Goal: Information Seeking & Learning: Find specific fact

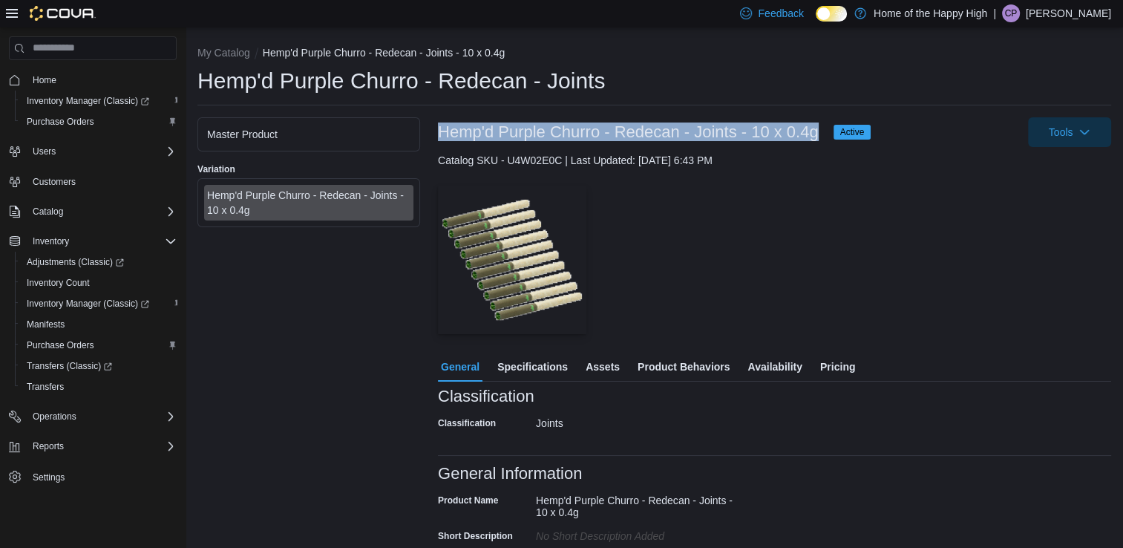
drag, startPoint x: 816, startPoint y: 131, endPoint x: 442, endPoint y: 132, distance: 374.0
click at [442, 132] on h3 "Hemp'd Purple Churro - Redecan - Joints - 10 x 0.4g" at bounding box center [628, 132] width 381 height 18
copy h3 "Hemp'd Purple Churro - Redecan - Joints - 10 x 0.4g"
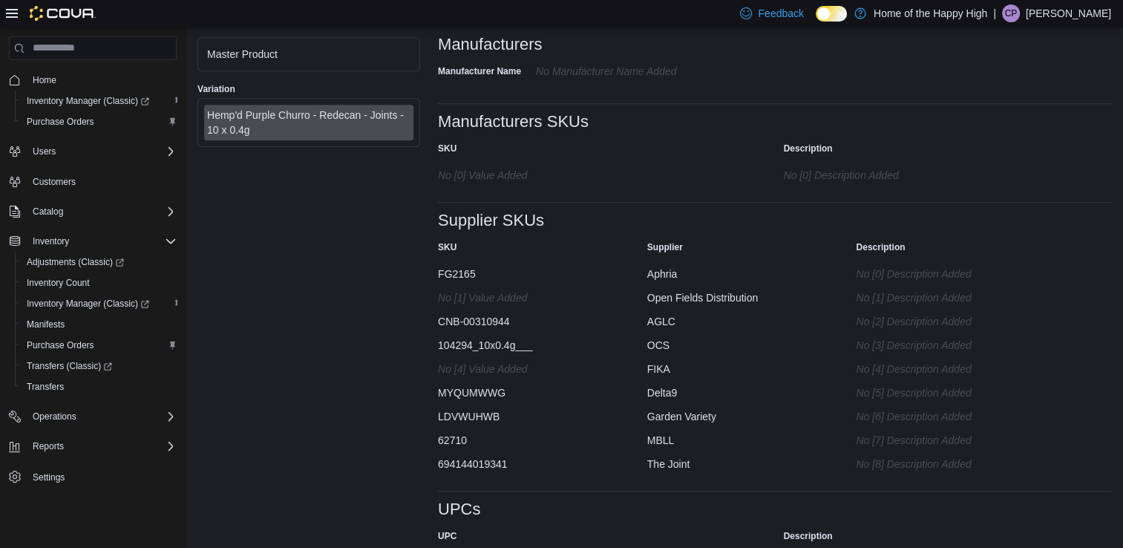
scroll to position [799, 0]
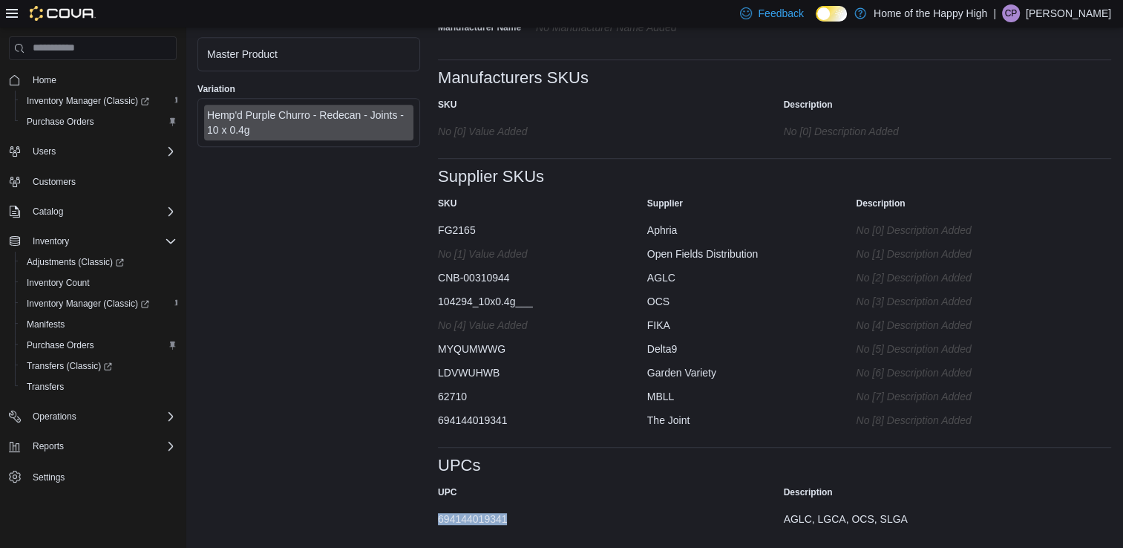
drag, startPoint x: 513, startPoint y: 515, endPoint x: 436, endPoint y: 517, distance: 76.5
copy div "694144019341"
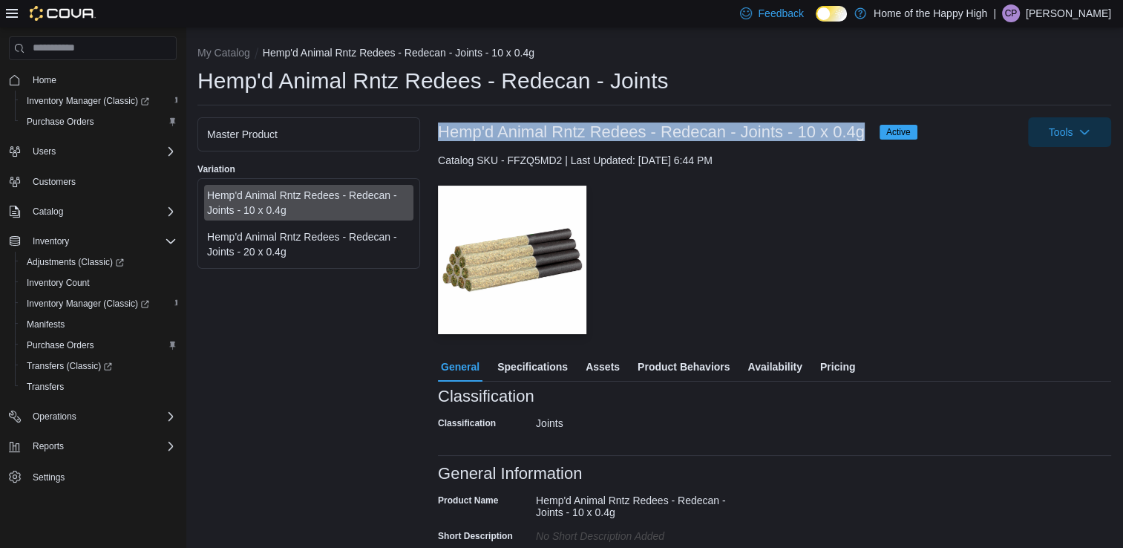
drag, startPoint x: 864, startPoint y: 131, endPoint x: 437, endPoint y: 133, distance: 426.7
click at [438, 133] on h3 "Hemp'd Animal Rntz Redees - Redecan - Joints - 10 x 0.4g" at bounding box center [651, 132] width 427 height 18
copy h3 "Hemp'd Animal Rntz Redees - Redecan - Joints - 10 x 0.4g"
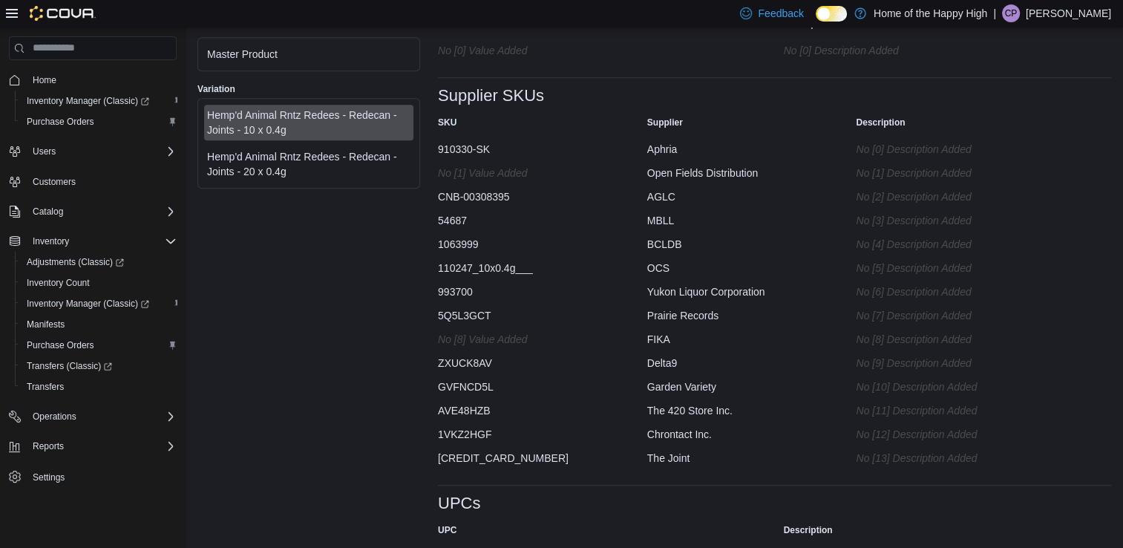
scroll to position [930, 0]
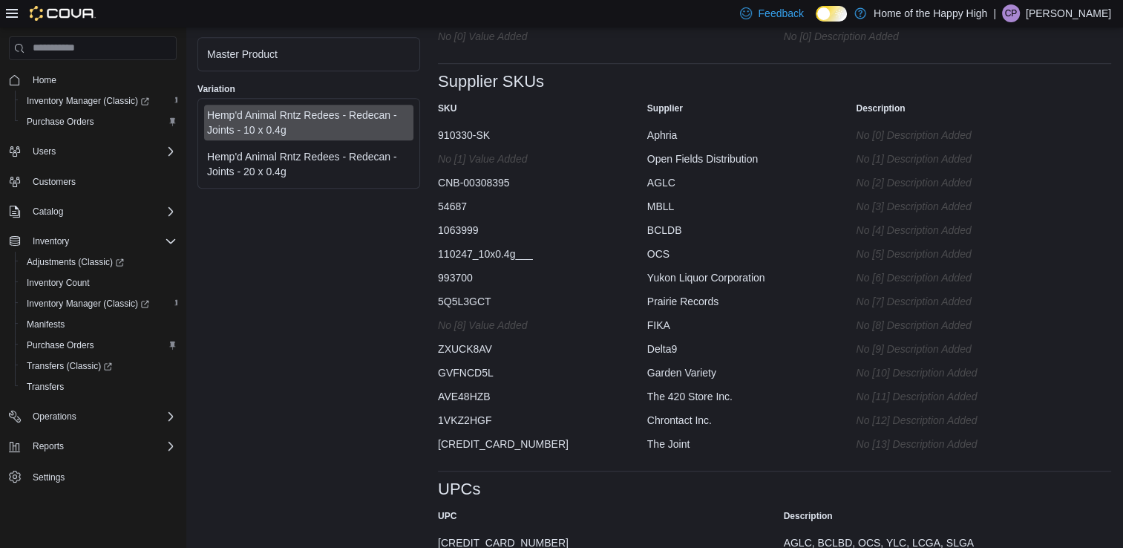
click at [474, 531] on div "628242248860" at bounding box center [586, 540] width 297 height 18
copy div "628242248860"
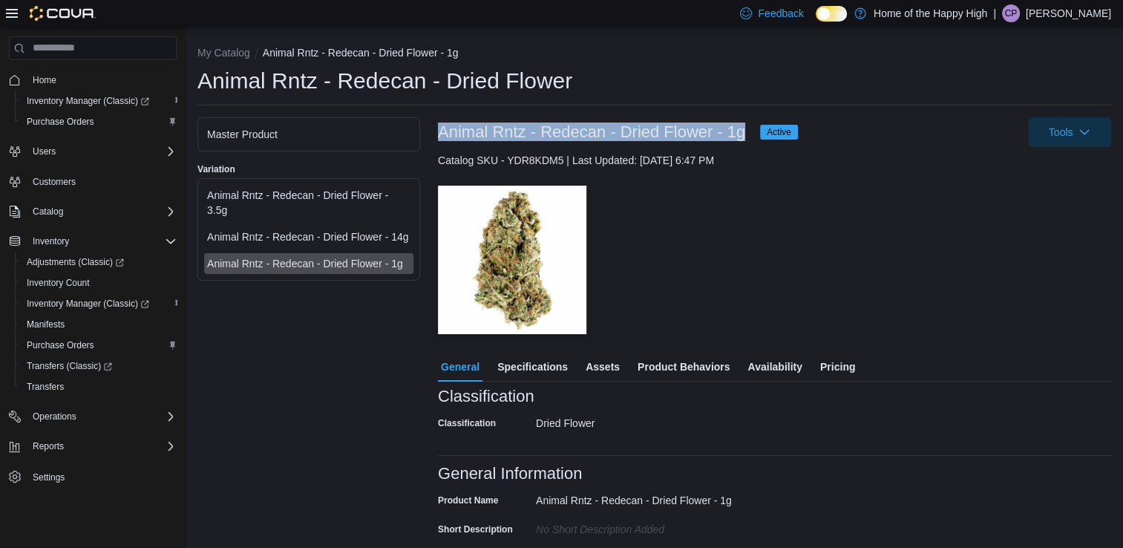
drag, startPoint x: 748, startPoint y: 135, endPoint x: 437, endPoint y: 135, distance: 310.9
click at [438, 135] on div "Animal Rntz - Redecan - Dried Flower - 1g Active" at bounding box center [618, 132] width 360 height 18
copy h3 "Animal Rntz - Redecan - Dried Flower - 1g"
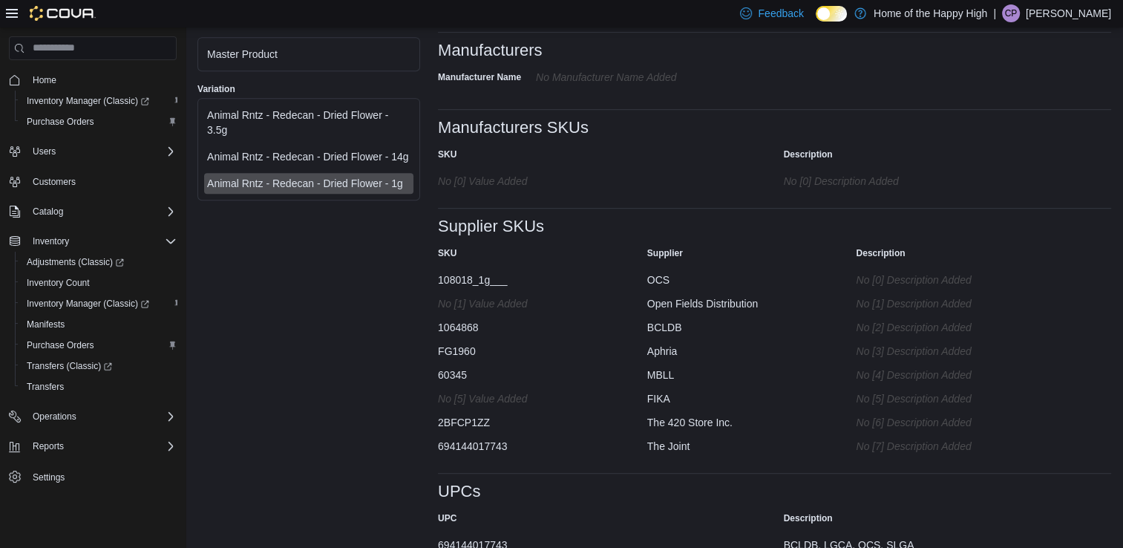
scroll to position [733, 0]
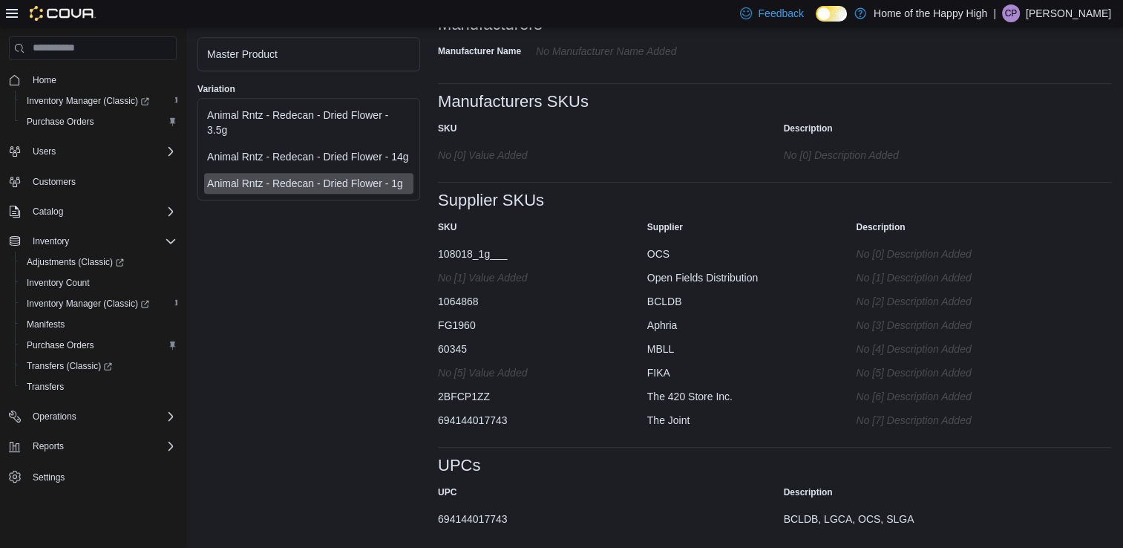
click at [475, 513] on div "694144017743" at bounding box center [586, 516] width 297 height 18
copy div "694144017743"
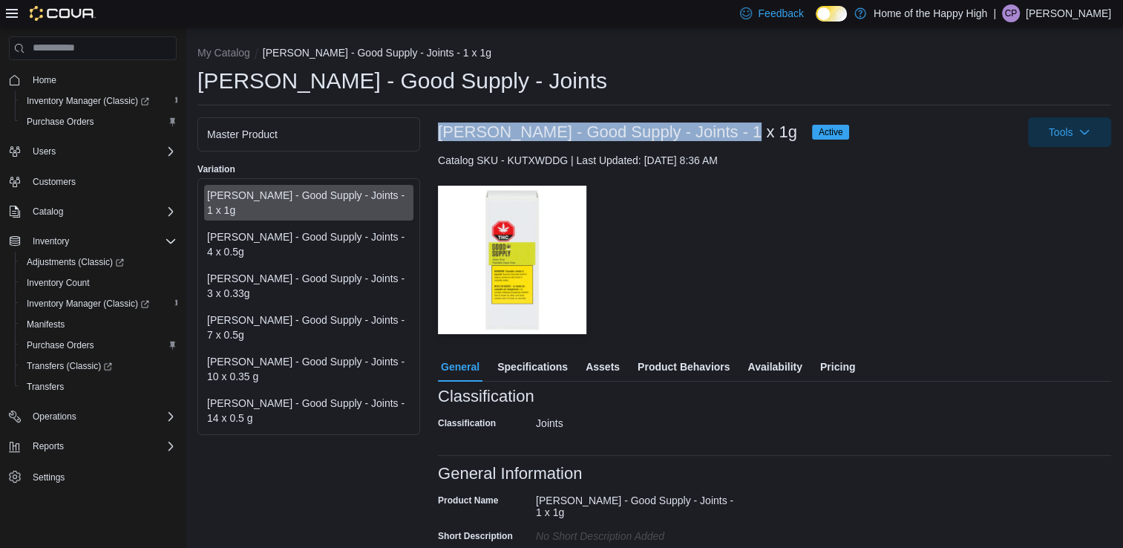
drag, startPoint x: 735, startPoint y: 128, endPoint x: 440, endPoint y: 139, distance: 295.5
click at [440, 139] on div "Jean Guy - Good Supply - Joints - 1 x 1g Active" at bounding box center [643, 132] width 411 height 18
copy h3 "Jean Guy - Good Supply - Joints - 1 x 1g"
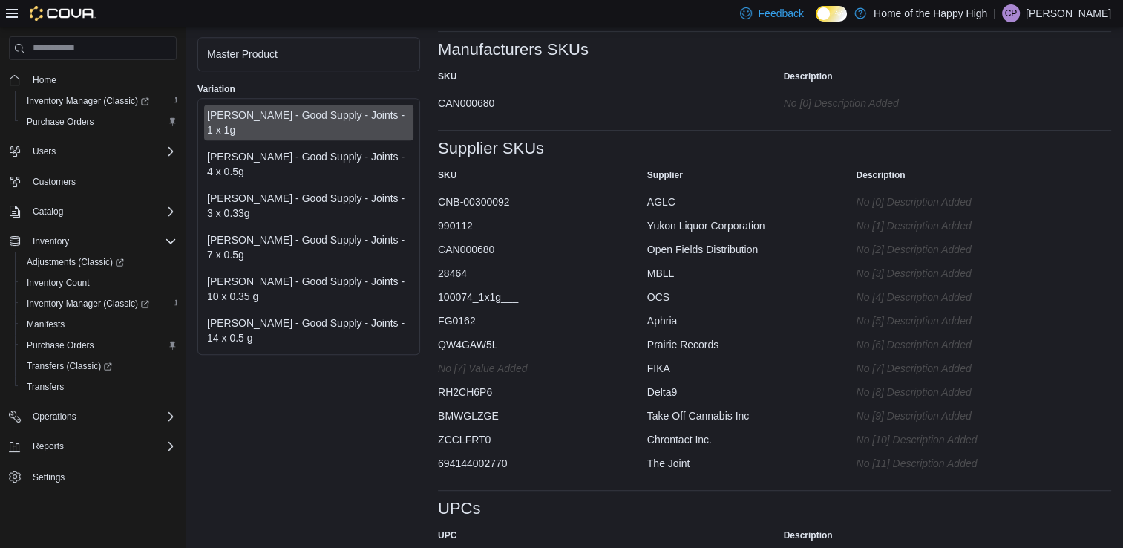
scroll to position [698, 0]
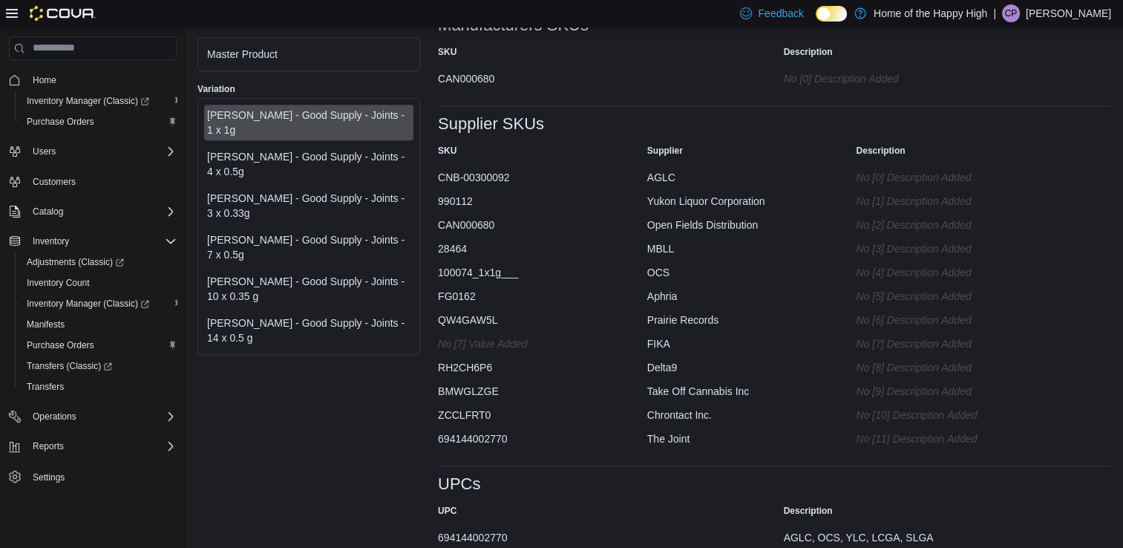
click at [496, 525] on div "694144002770" at bounding box center [586, 534] width 297 height 18
copy div "694144002770"
